Goal: Task Accomplishment & Management: Manage account settings

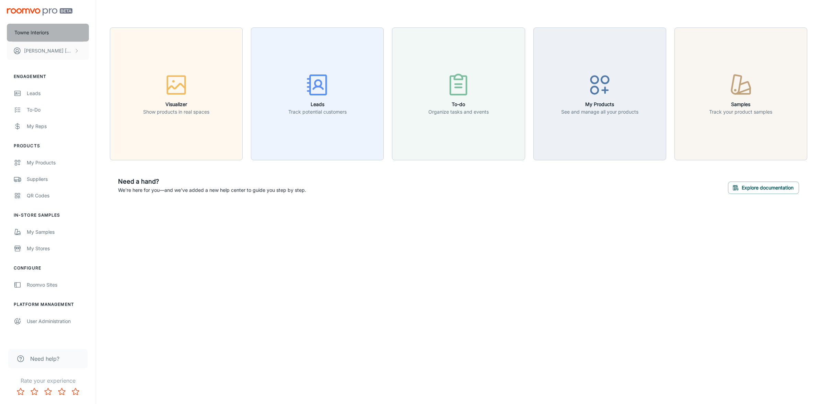
click at [34, 33] on p "Towne Interiors" at bounding box center [31, 33] width 34 height 8
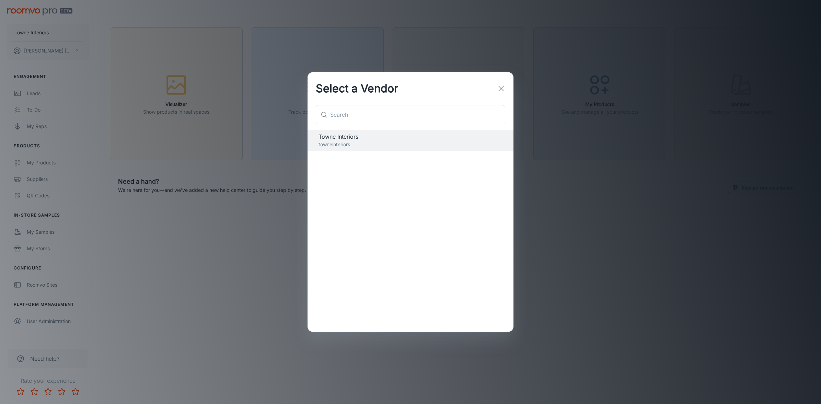
click at [501, 87] on icon "button" at bounding box center [501, 88] width 8 height 8
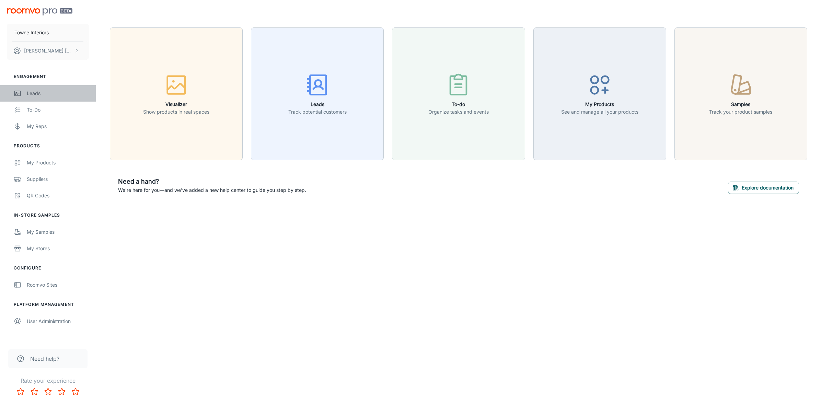
click at [37, 94] on div "Leads" at bounding box center [58, 94] width 62 height 8
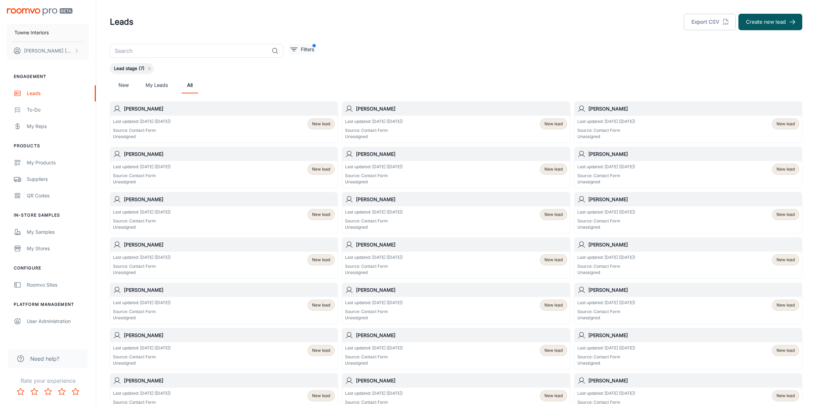
click at [297, 49] on button "Filters" at bounding box center [302, 49] width 27 height 11
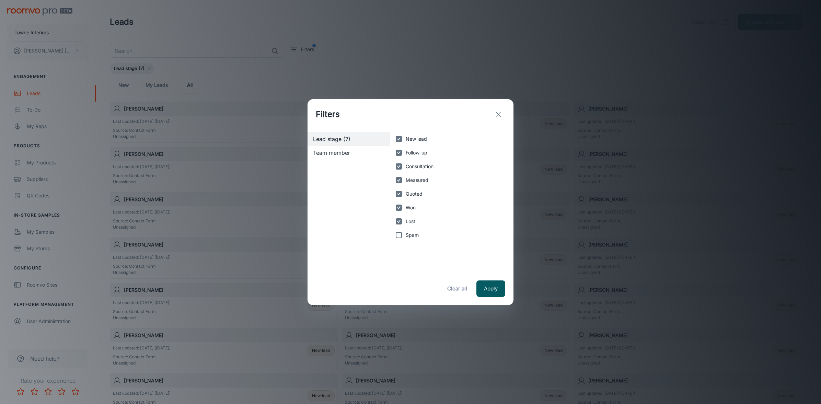
click at [498, 113] on line "exit" at bounding box center [498, 114] width 5 height 5
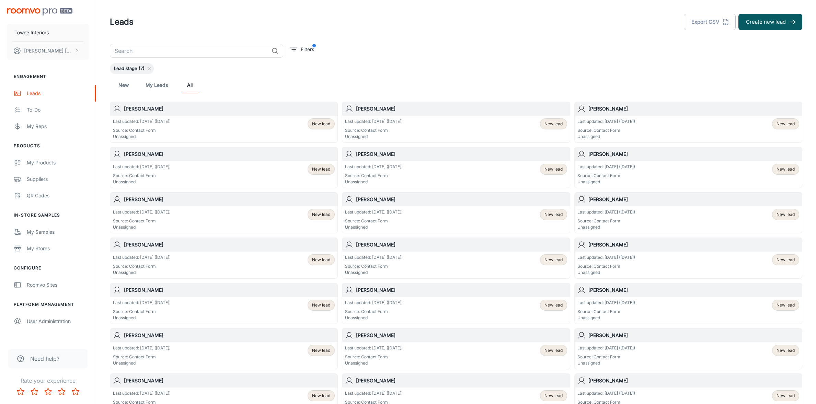
click at [156, 86] on link "My Leads" at bounding box center [157, 85] width 22 height 16
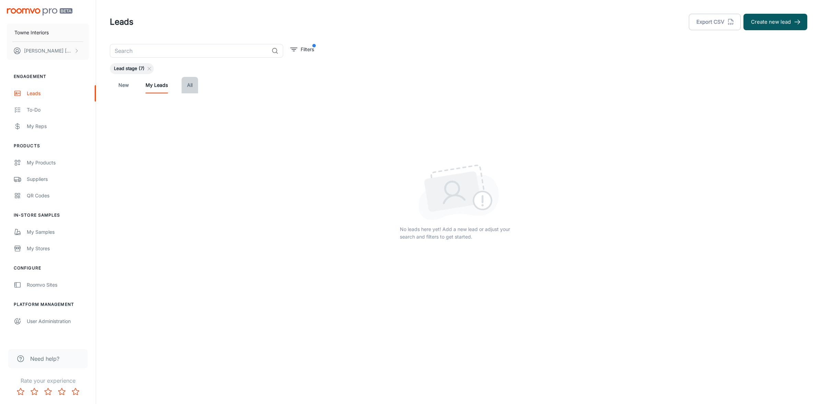
click at [190, 84] on link "All" at bounding box center [190, 85] width 16 height 16
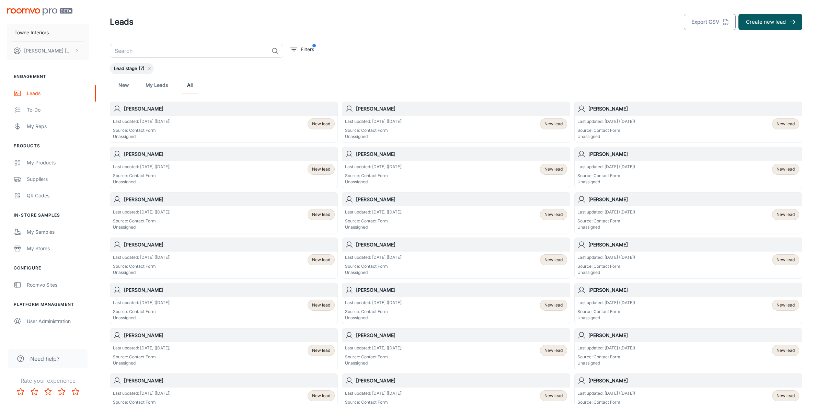
click at [707, 22] on button "Export CSV" at bounding box center [710, 22] width 52 height 16
click at [512, 34] on header "Leads Export CSV Create new lead" at bounding box center [456, 22] width 709 height 44
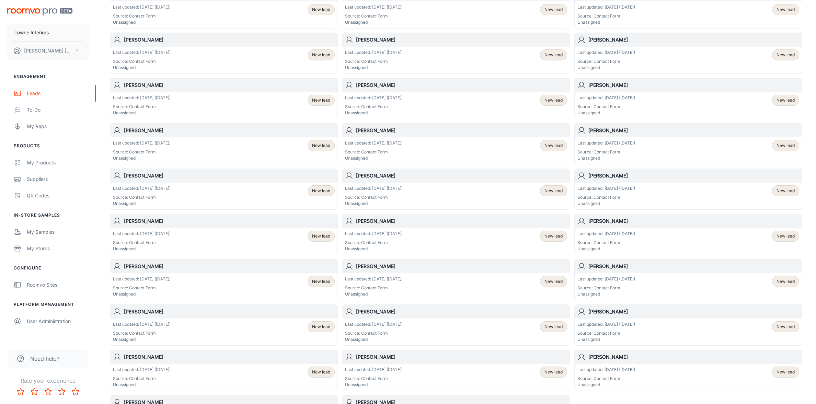
scroll to position [190, 0]
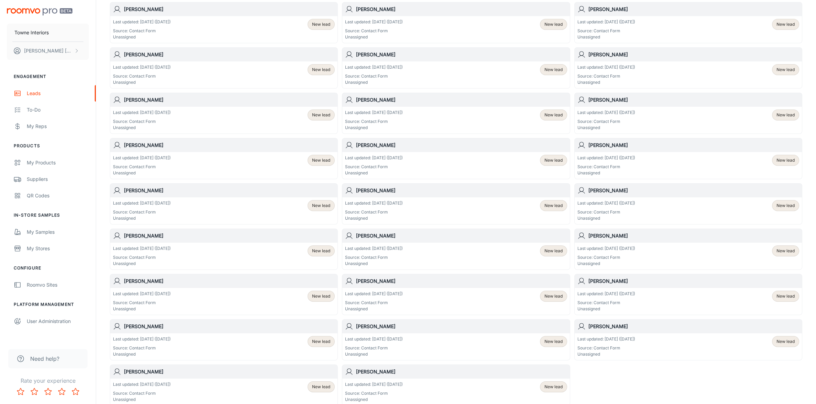
click at [318, 162] on span "New lead" at bounding box center [321, 160] width 18 height 6
